Goal: Answer question/provide support

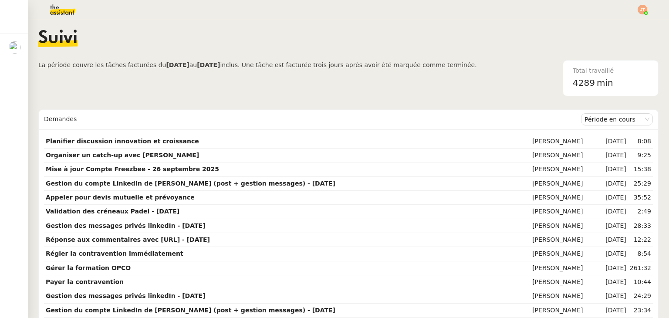
click at [171, 47] on div "Suivi" at bounding box center [348, 45] width 620 height 30
click at [182, 34] on div "Suivi" at bounding box center [348, 45] width 620 height 30
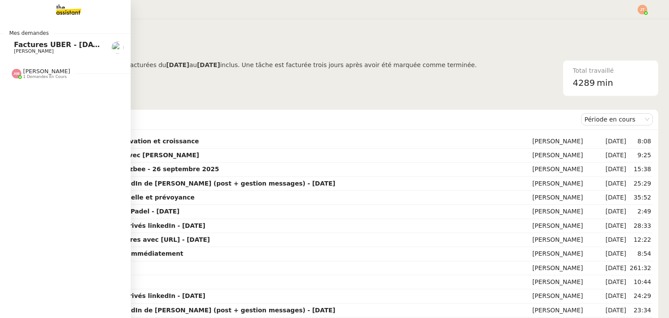
click at [37, 55] on link "Factures UBER - [DATE] [PERSON_NAME]" at bounding box center [65, 47] width 131 height 20
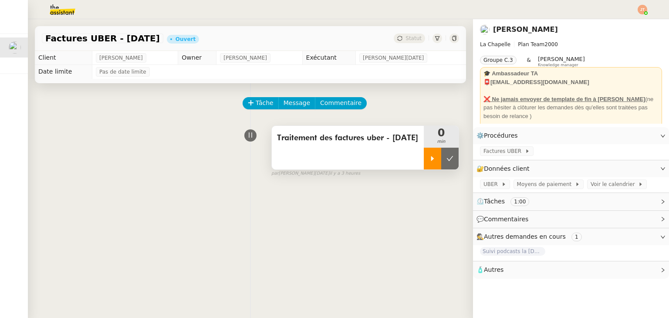
click at [425, 165] on div at bounding box center [432, 159] width 17 height 22
click at [504, 155] on span "Factures UBER" at bounding box center [503, 151] width 41 height 9
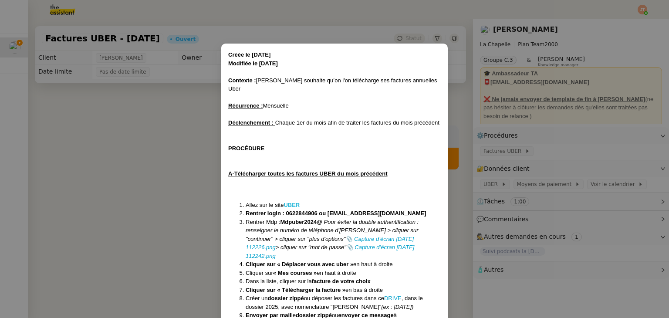
click at [291, 202] on strong "UBER" at bounding box center [291, 205] width 16 height 7
drag, startPoint x: 286, startPoint y: 202, endPoint x: 317, endPoint y: 204, distance: 30.6
click at [317, 210] on strong "Rentrer login : 0622844906 ou [EMAIL_ADDRESS][DOMAIN_NAME]" at bounding box center [336, 213] width 181 height 7
copy strong "0622844906"
drag, startPoint x: 283, startPoint y: 213, endPoint x: 324, endPoint y: 213, distance: 40.5
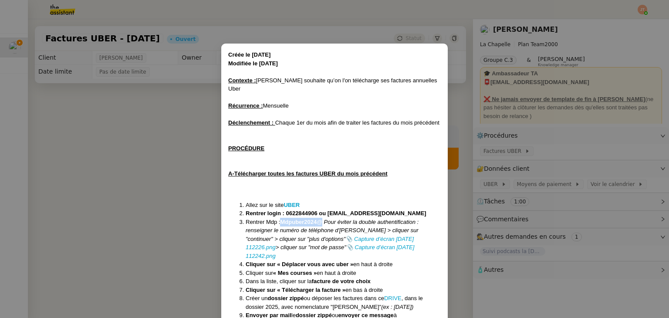
click at [324, 218] on li "Rentrer Mdp : Mdpuber2024@ Pour éviter la double authentification : renseigner …" at bounding box center [343, 239] width 195 height 43
copy strong "Mdpuber2024@"
click at [171, 160] on nz-modal-container "Créée le [DATE] Modifiée le [DATE] Contexte : [PERSON_NAME] souhaite qu’on l'on…" at bounding box center [334, 159] width 669 height 318
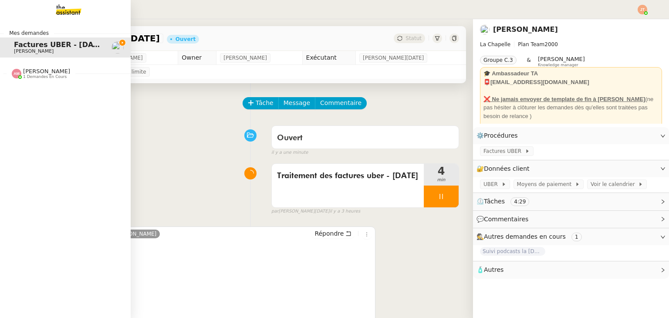
click at [71, 13] on img at bounding box center [61, 9] width 67 height 19
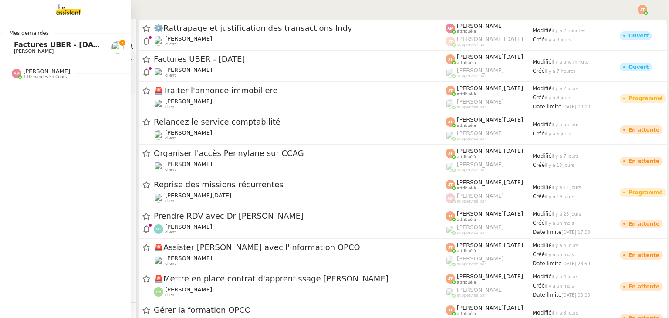
click at [42, 44] on span "Factures UBER - [DATE]" at bounding box center [59, 44] width 91 height 8
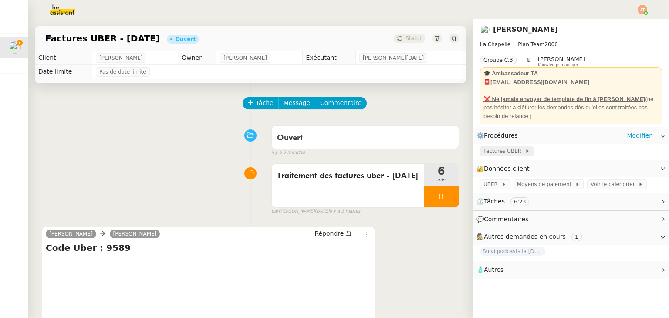
click at [483, 152] on span "Factures UBER" at bounding box center [503, 151] width 41 height 9
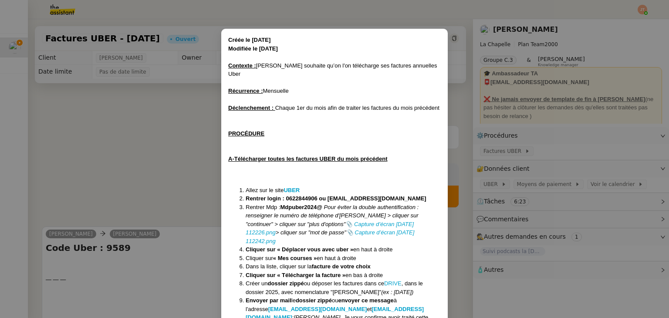
scroll to position [42, 0]
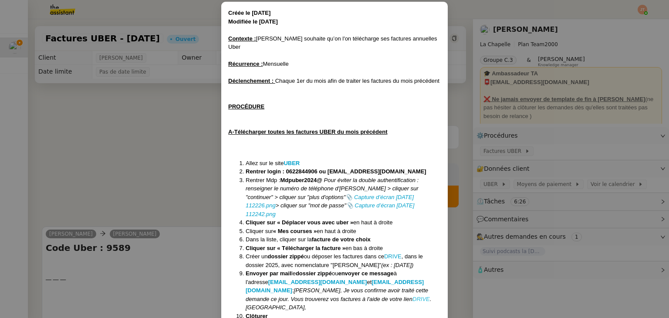
click at [412, 296] on em "DRIVE" at bounding box center [420, 299] width 17 height 7
click at [153, 174] on nz-modal-container "Créée le [DATE] Modifiée le [DATE] Contexte : [PERSON_NAME] souhaite qu’on l'on…" at bounding box center [334, 159] width 669 height 318
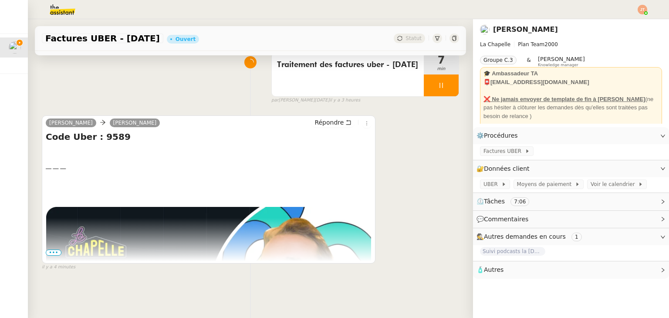
scroll to position [0, 0]
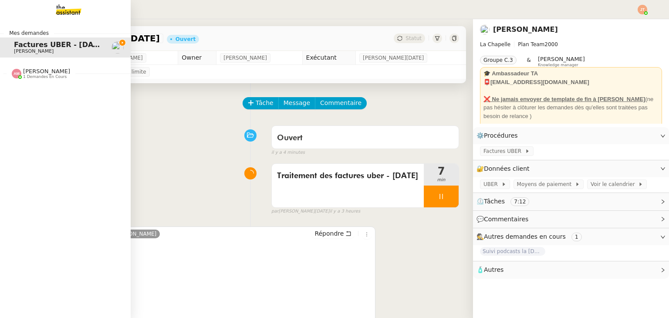
click at [59, 9] on img at bounding box center [61, 9] width 67 height 19
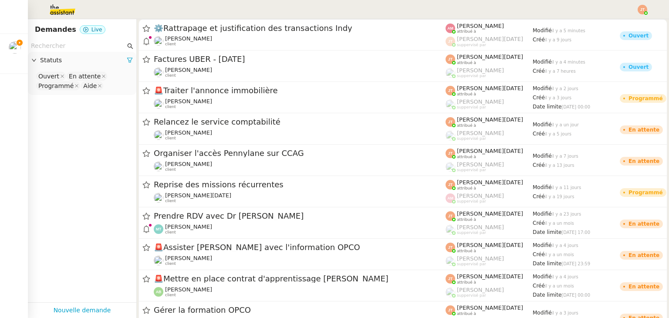
click at [79, 44] on input "text" at bounding box center [78, 46] width 94 height 10
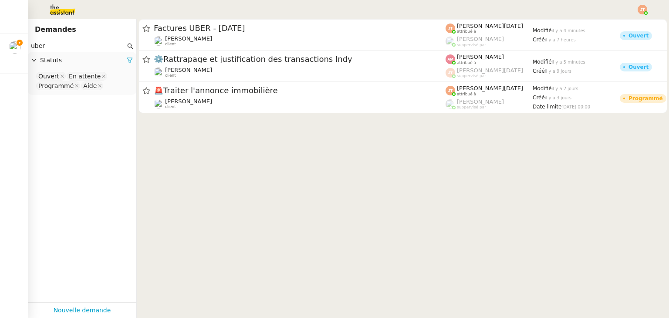
type input "uber"
click at [127, 61] on icon at bounding box center [129, 60] width 5 height 5
click at [90, 61] on span "Statuts" at bounding box center [86, 60] width 93 height 10
click at [84, 72] on nz-select-top-control "Please select" at bounding box center [82, 76] width 94 height 11
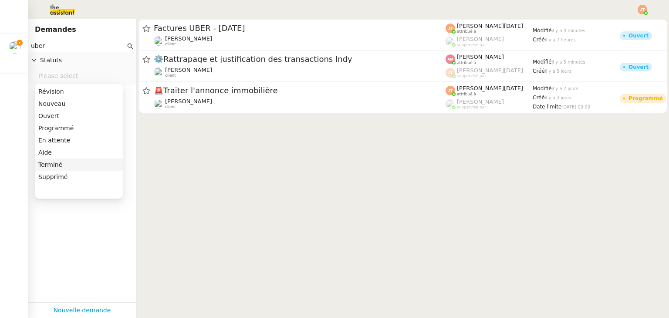
click at [71, 162] on div "Terminé" at bounding box center [78, 165] width 81 height 8
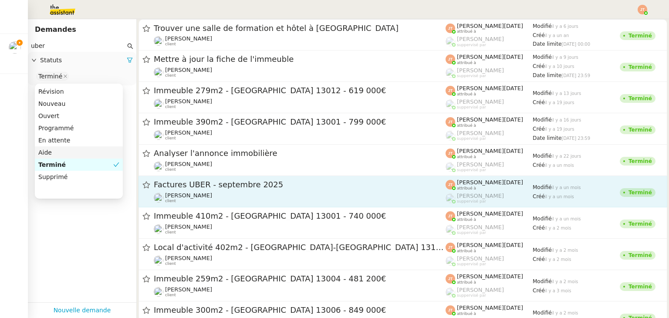
click at [206, 187] on span "Factures UBER - septembre 2025" at bounding box center [300, 185] width 292 height 8
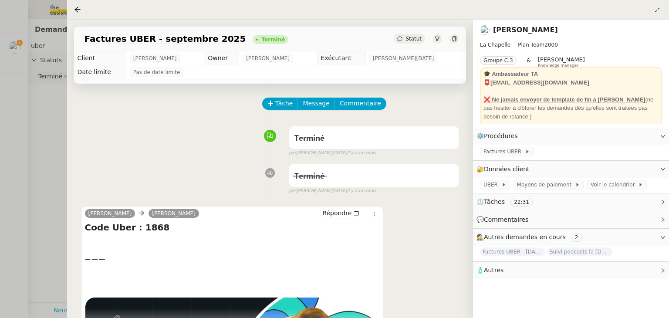
click at [52, 130] on div at bounding box center [334, 159] width 669 height 318
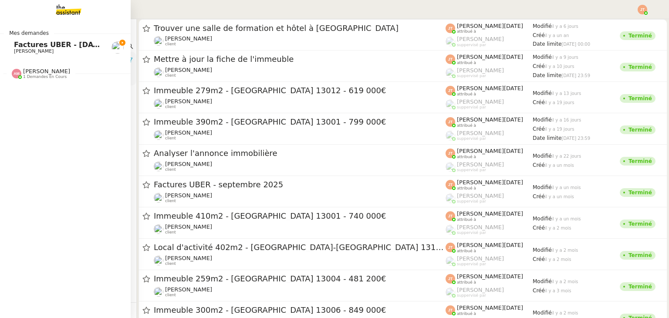
click at [38, 44] on span "Factures UBER - [DATE]" at bounding box center [59, 44] width 91 height 8
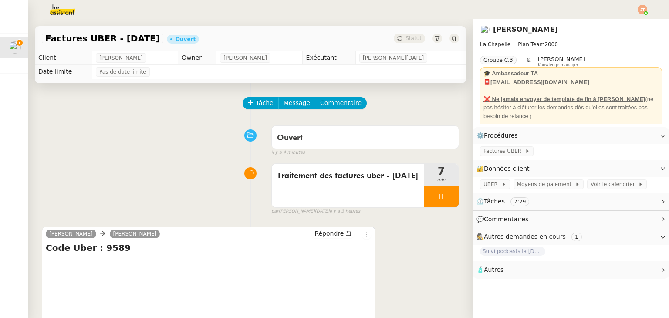
click at [66, 3] on img at bounding box center [55, 9] width 67 height 19
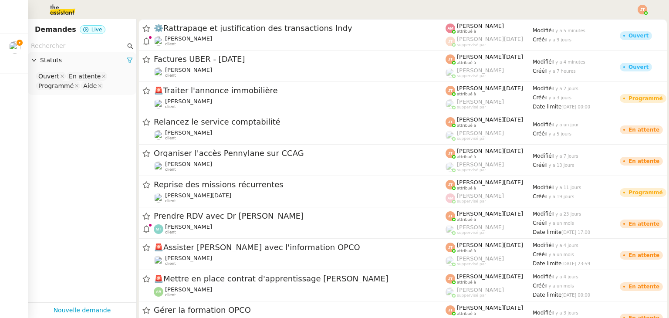
click at [59, 44] on input "text" at bounding box center [78, 46] width 94 height 10
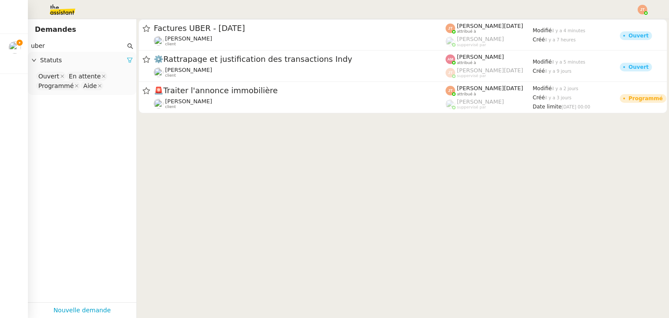
type input "uber"
click at [127, 60] on icon at bounding box center [130, 60] width 6 height 6
click at [94, 61] on span "Statuts" at bounding box center [86, 60] width 93 height 10
click at [78, 78] on nz-select-top-control "Please select" at bounding box center [82, 76] width 94 height 11
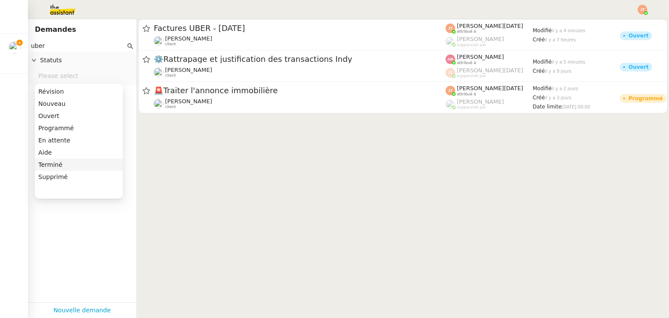
click at [61, 164] on div "Terminé" at bounding box center [78, 165] width 81 height 8
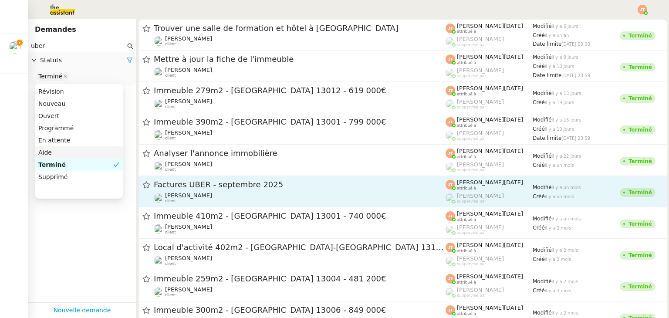
click at [188, 194] on span "[PERSON_NAME]" at bounding box center [188, 195] width 47 height 7
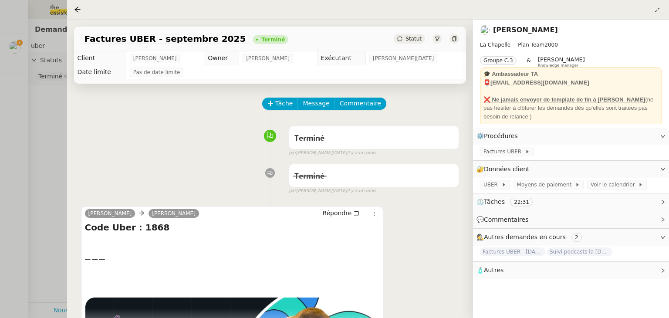
scroll to position [218, 0]
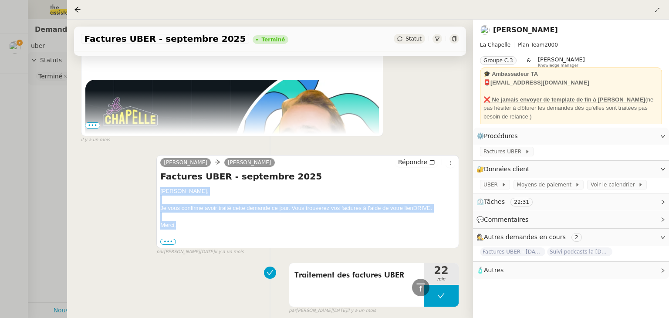
drag, startPoint x: 183, startPoint y: 224, endPoint x: 160, endPoint y: 194, distance: 38.1
click at [160, 194] on div "[PERSON_NAME], Je vous confirme avoir traité cette demande ce jour. Vous trouve…" at bounding box center [307, 216] width 295 height 59
copy div "[PERSON_NAME], Je vous confirme avoir traité cette demande ce jour. Vous trouve…"
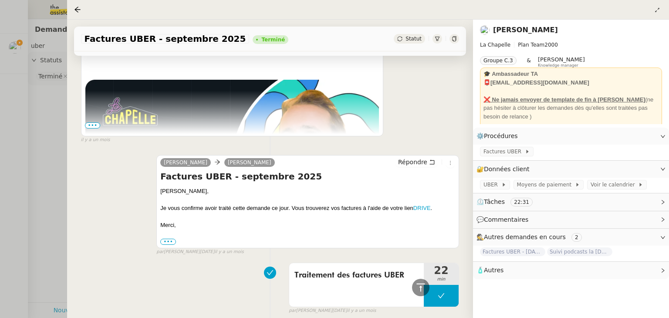
click at [29, 148] on div at bounding box center [334, 159] width 669 height 318
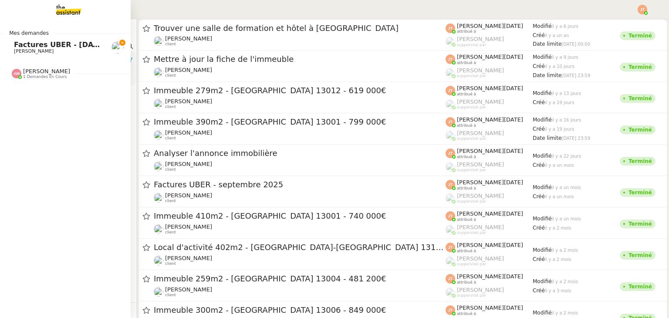
click at [19, 49] on span "[PERSON_NAME]" at bounding box center [34, 51] width 40 height 6
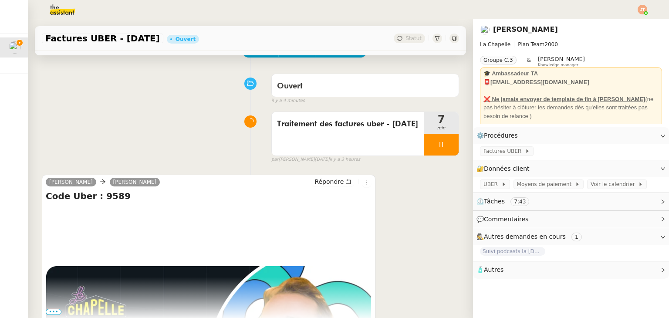
scroll to position [117, 0]
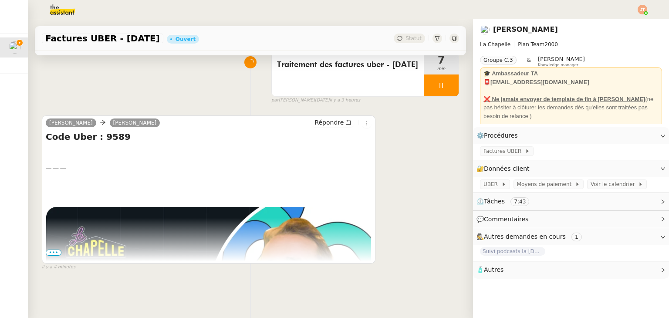
click at [318, 123] on div "Répondre" at bounding box center [341, 123] width 60 height 10
click at [321, 120] on span "Répondre" at bounding box center [328, 122] width 29 height 9
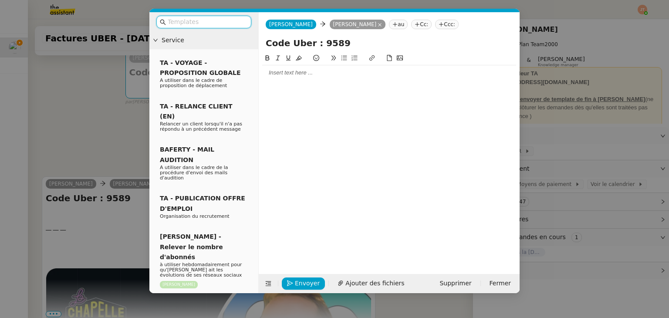
click at [284, 76] on div at bounding box center [389, 73] width 254 height 8
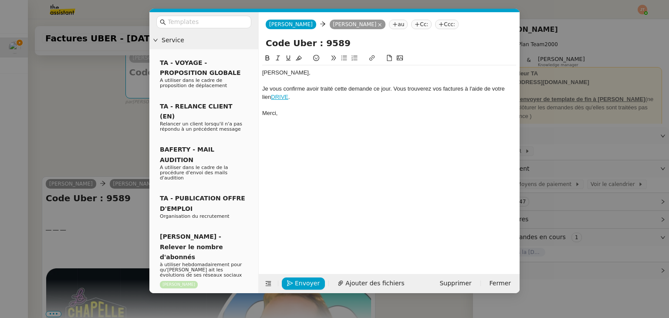
scroll to position [0, 0]
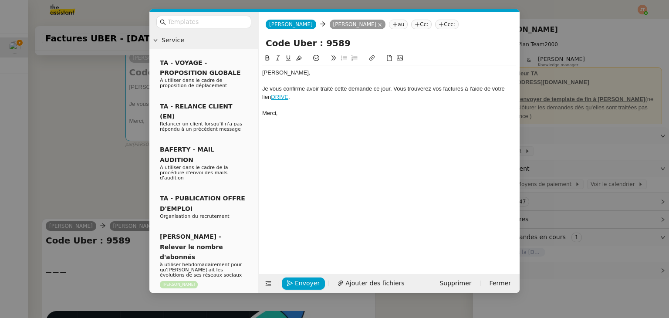
click at [84, 125] on nz-modal-container "Service TA - VOYAGE - PROPOSITION GLOBALE A utiliser dans le cadre de propositi…" at bounding box center [334, 159] width 669 height 318
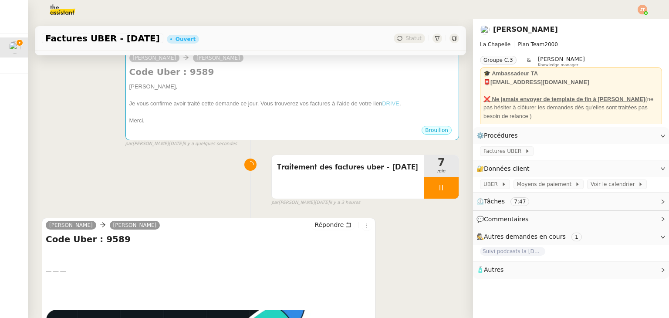
drag, startPoint x: 45, startPoint y: 39, endPoint x: 160, endPoint y: 42, distance: 115.0
click at [160, 42] on span "Factures UBER - [DATE]" at bounding box center [102, 38] width 115 height 9
copy span "Factures UBER - [DATE]"
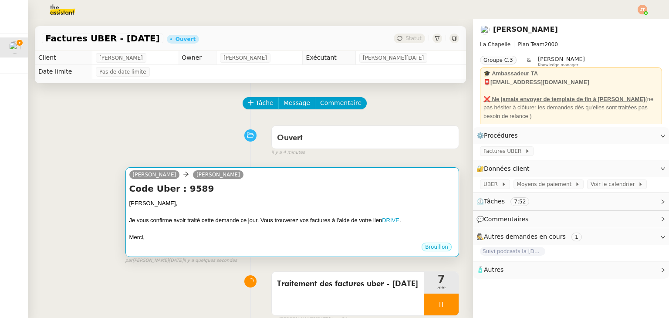
click at [229, 184] on h4 "Code Uber : 9589" at bounding box center [292, 188] width 326 height 12
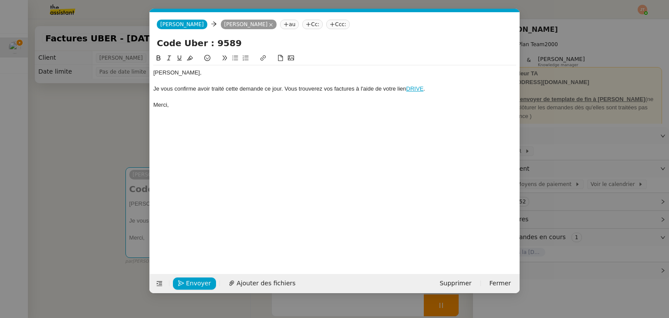
scroll to position [0, 18]
drag, startPoint x: 239, startPoint y: 44, endPoint x: 117, endPoint y: 44, distance: 122.3
click at [117, 44] on nz-modal-container "Service TA - VOYAGE - PROPOSITION GLOBALE A utiliser dans le cadre de propositi…" at bounding box center [334, 159] width 669 height 318
paste input "Factures UBER - [DATE]"
type input "Factures UBER - [DATE]"
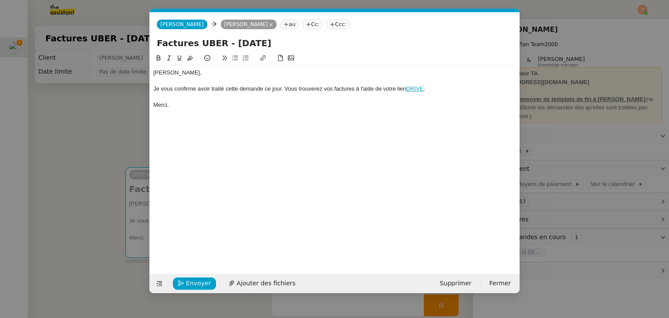
click at [286, 88] on div "Je vous confirme avoir traité cette demande ce jour. Vous trouverez vos facture…" at bounding box center [334, 89] width 363 height 8
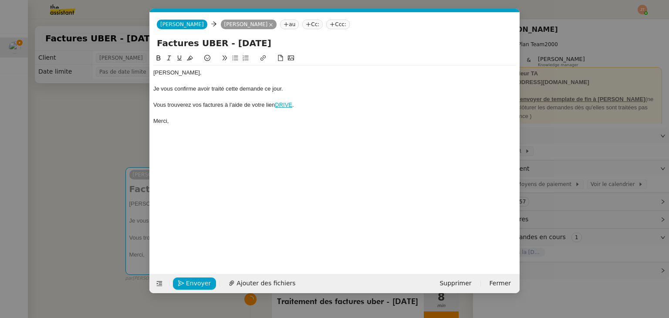
click at [187, 123] on div "Merci," at bounding box center [334, 121] width 363 height 8
click at [98, 119] on nz-modal-container "Service TA - VOYAGE - PROPOSITION GLOBALE A utiliser dans le cadre de propositi…" at bounding box center [334, 159] width 669 height 318
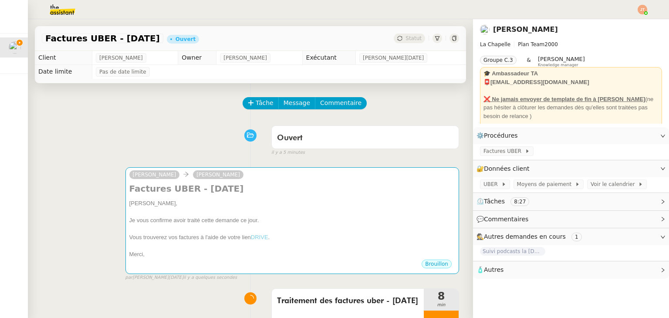
click at [157, 139] on div "Ouvert false il y a 5 minutes" at bounding box center [250, 138] width 417 height 35
click at [642, 8] on img at bounding box center [642, 10] width 10 height 10
click at [617, 22] on span "Suivi" at bounding box center [611, 24] width 15 height 7
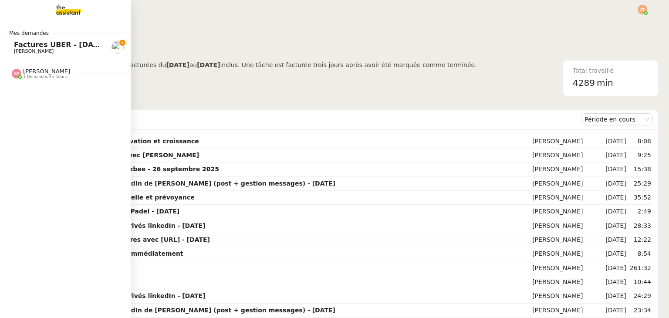
click at [29, 46] on span "Factures UBER - [DATE]" at bounding box center [59, 44] width 91 height 8
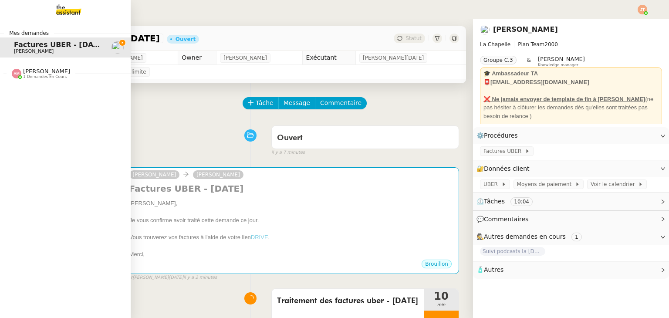
click at [43, 74] on span "[PERSON_NAME]" at bounding box center [46, 71] width 47 height 7
click at [42, 94] on span "[PERSON_NAME]" at bounding box center [34, 97] width 40 height 6
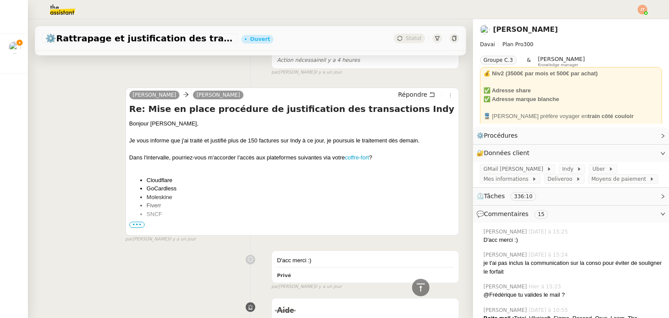
scroll to position [218, 0]
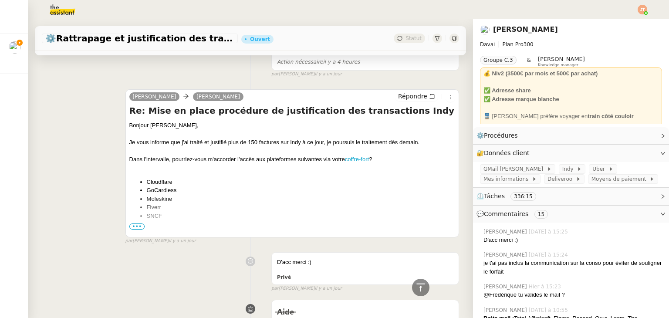
click at [135, 229] on span "•••" at bounding box center [137, 226] width 16 height 6
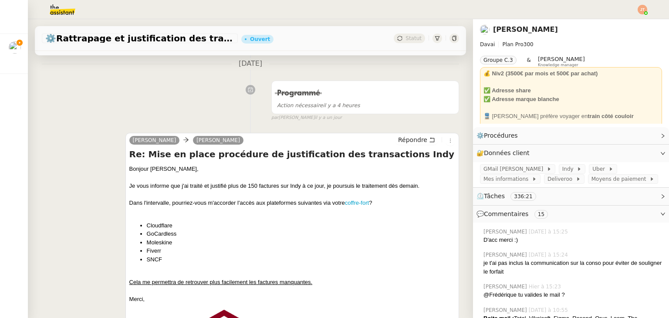
scroll to position [0, 0]
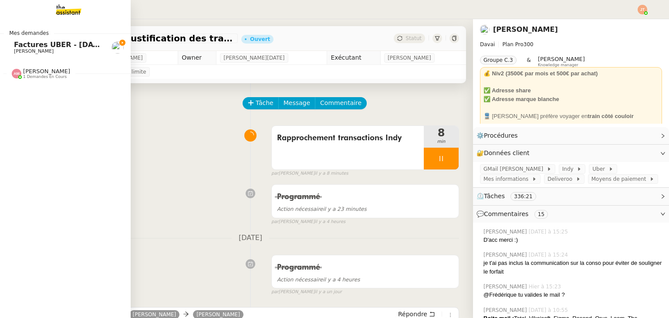
click at [59, 51] on span "[PERSON_NAME]" at bounding box center [58, 51] width 88 height 5
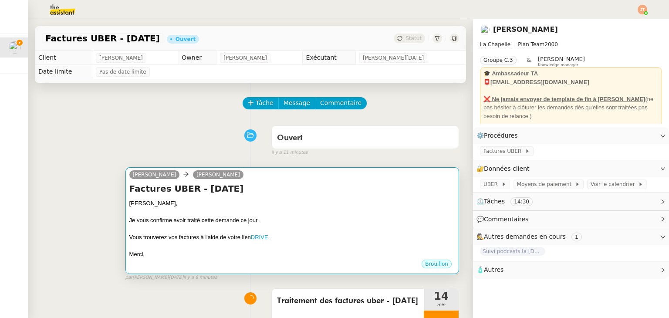
click at [299, 212] on div at bounding box center [292, 212] width 326 height 9
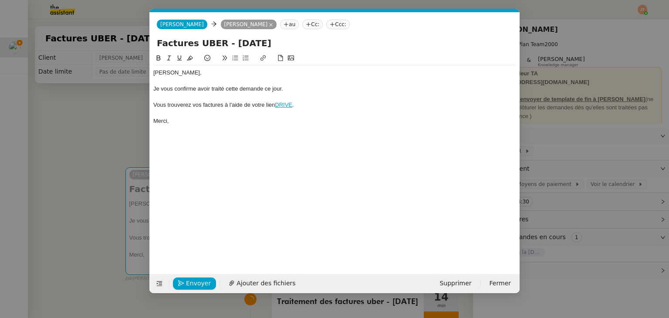
scroll to position [0, 18]
click at [183, 283] on icon "button" at bounding box center [181, 283] width 6 height 6
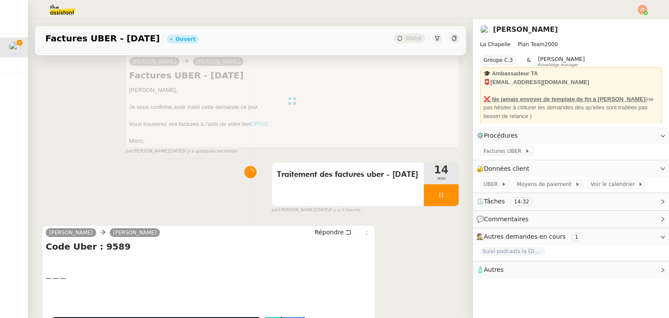
scroll to position [131, 0]
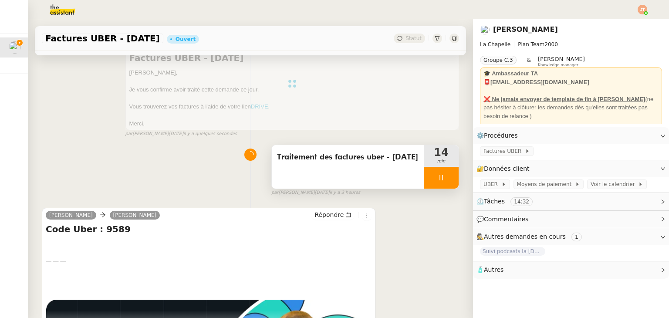
click at [424, 182] on div at bounding box center [441, 178] width 35 height 22
click at [441, 182] on button at bounding box center [449, 178] width 17 height 22
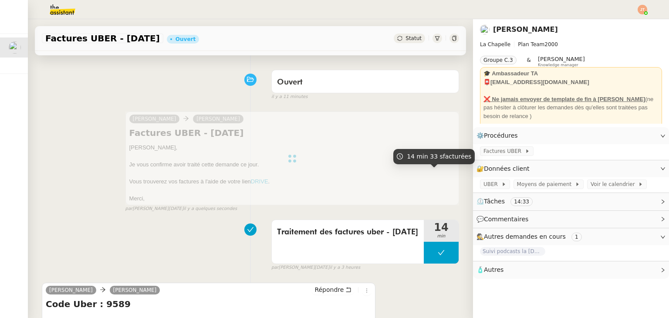
scroll to position [0, 0]
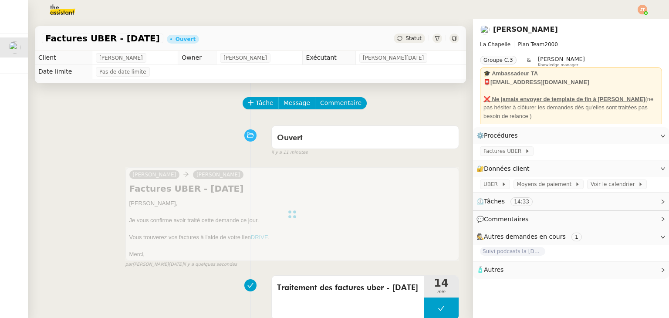
click at [409, 39] on span "Statut" at bounding box center [413, 38] width 16 height 6
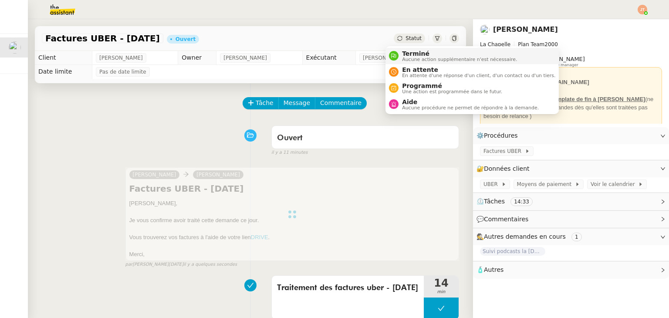
click at [414, 53] on span "Terminé" at bounding box center [459, 53] width 115 height 7
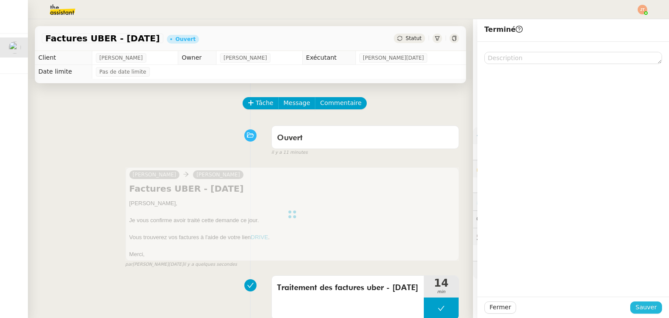
click at [641, 307] on span "Sauver" at bounding box center [645, 307] width 21 height 10
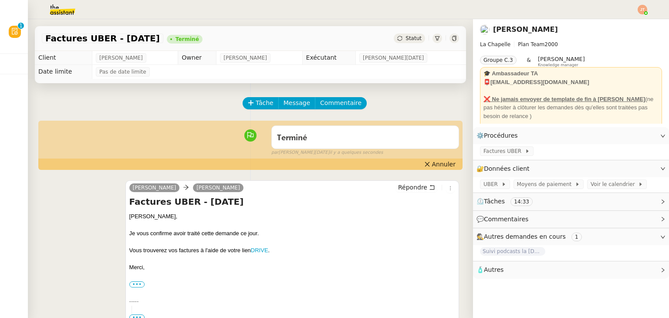
click at [645, 7] on img at bounding box center [642, 10] width 10 height 10
click at [619, 24] on span "Suivi" at bounding box center [611, 24] width 15 height 7
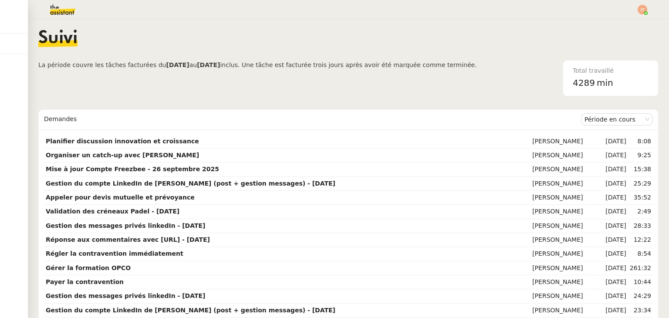
click at [644, 15] on div at bounding box center [334, 9] width 625 height 19
click at [641, 7] on img at bounding box center [642, 10] width 10 height 10
click at [621, 26] on li "Suivi" at bounding box center [618, 25] width 57 height 12
